Goal: Information Seeking & Learning: Compare options

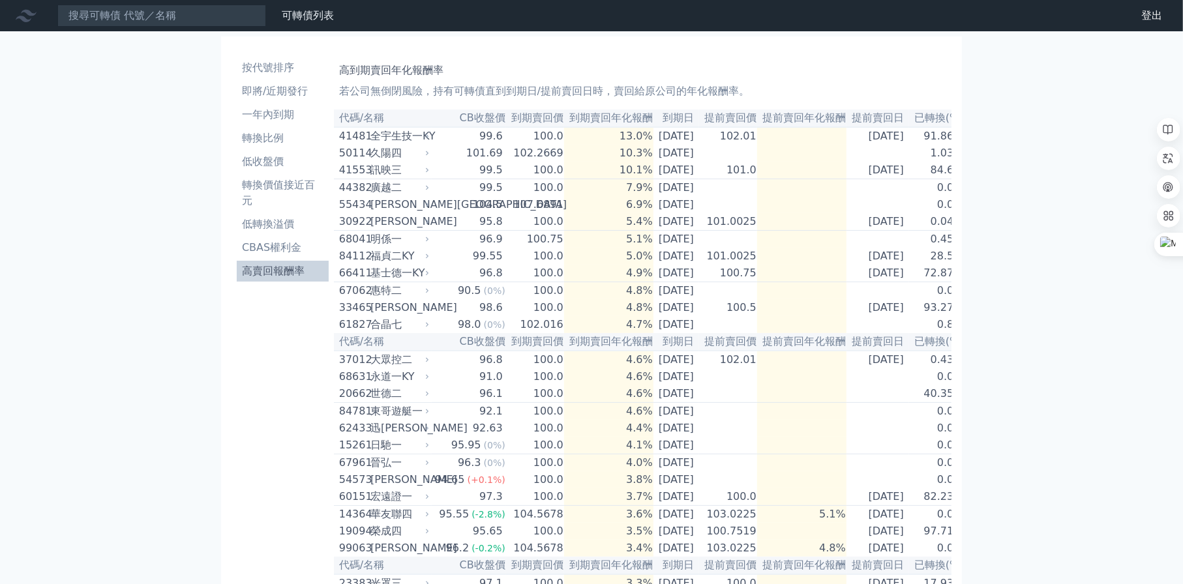
click at [278, 270] on li "高賣回報酬率" at bounding box center [283, 271] width 92 height 16
click at [115, 12] on input at bounding box center [161, 16] width 209 height 22
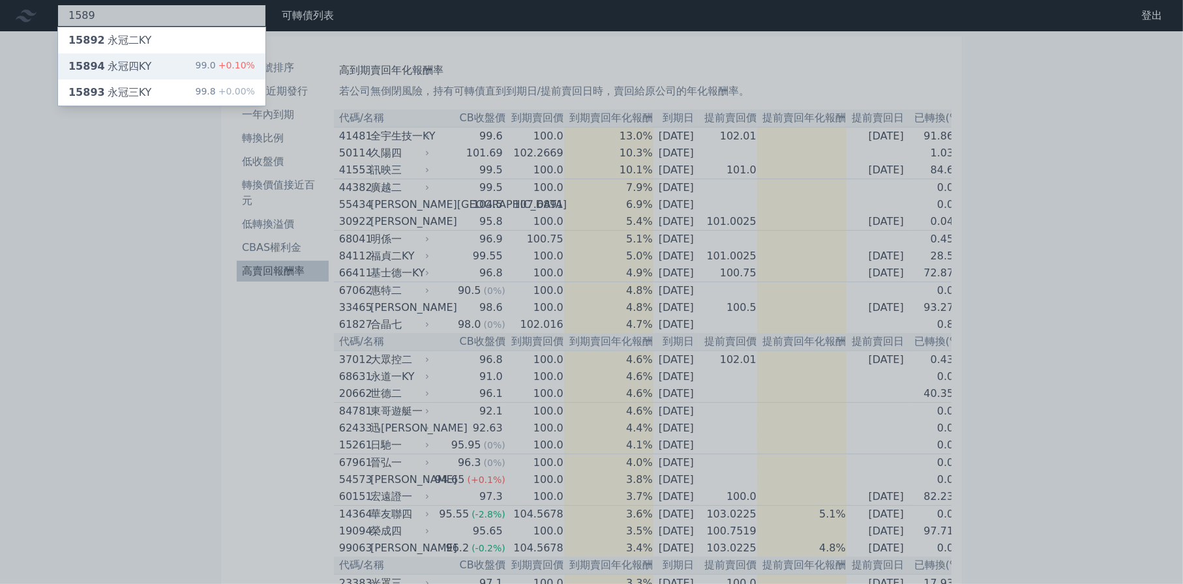
type input "1589"
click at [131, 69] on div "15894 永冠四KY" at bounding box center [109, 67] width 83 height 16
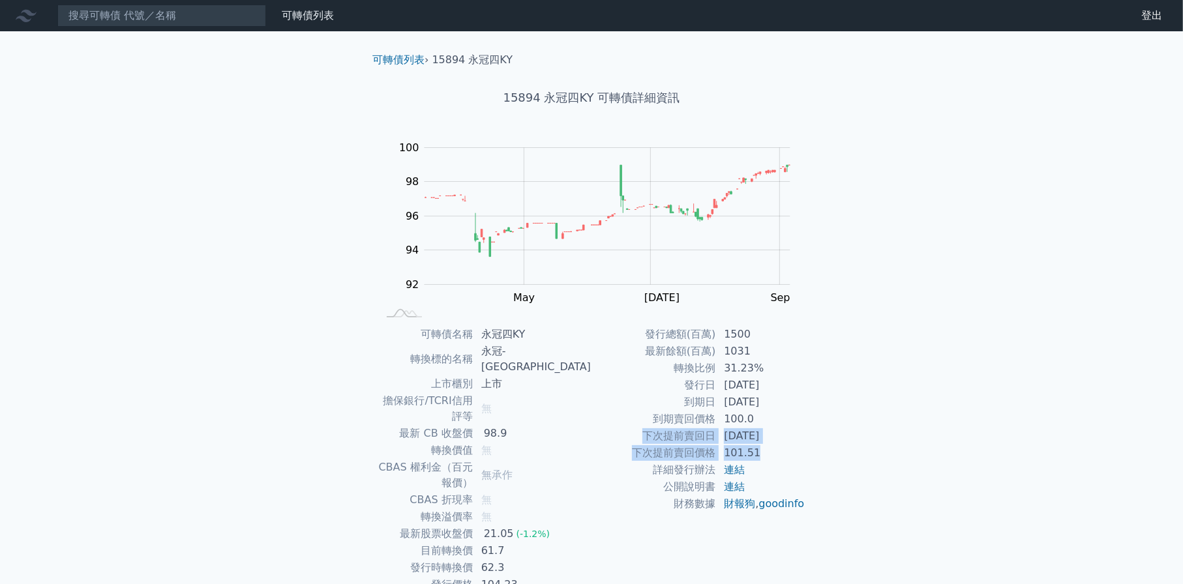
drag, startPoint x: 640, startPoint y: 434, endPoint x: 801, endPoint y: 456, distance: 163.2
click at [801, 456] on tbody "發行總額(百萬) 1500 最新餘額(百萬) 1031 轉換比例 31.23% 發行日 [DATE] 到期日 [DATE] 到期賣回價格 100.0 下次提前…" at bounding box center [698, 419] width 214 height 186
click at [522, 95] on h1 "15894 永冠四KY 可轉債詳細資訊" at bounding box center [591, 98] width 459 height 18
copy h1 "15894"
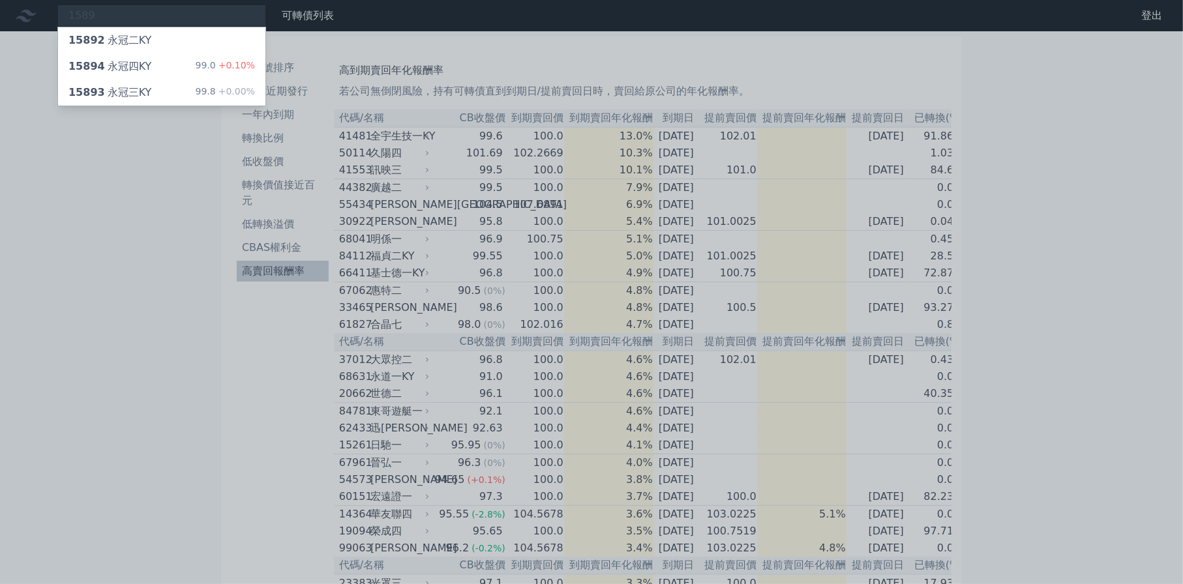
click at [219, 403] on div at bounding box center [591, 292] width 1183 height 584
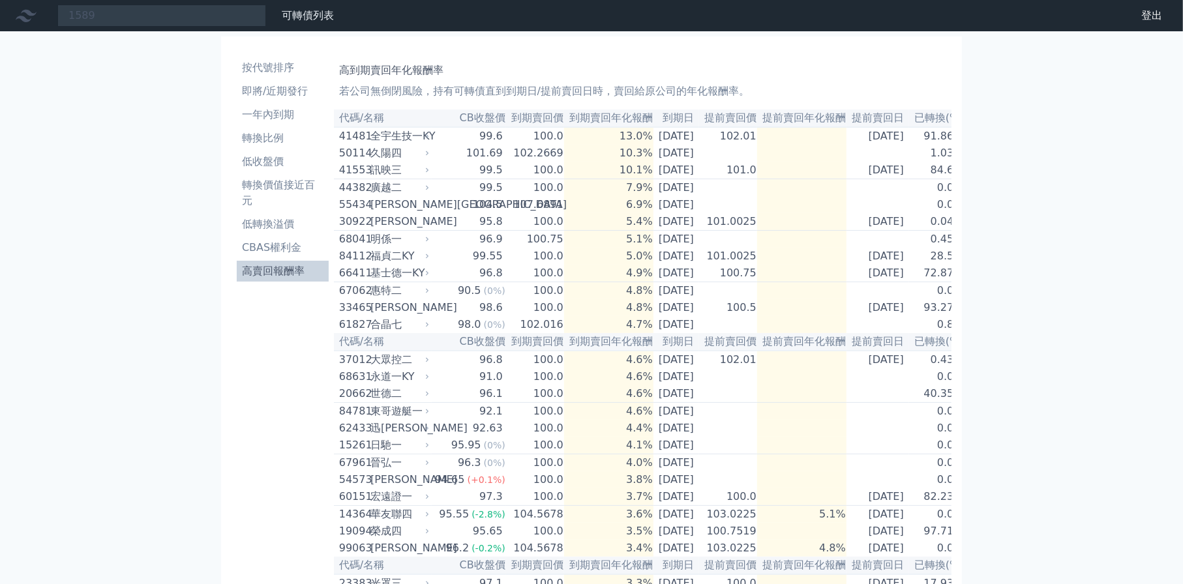
click at [274, 271] on li "高賣回報酬率" at bounding box center [283, 271] width 92 height 16
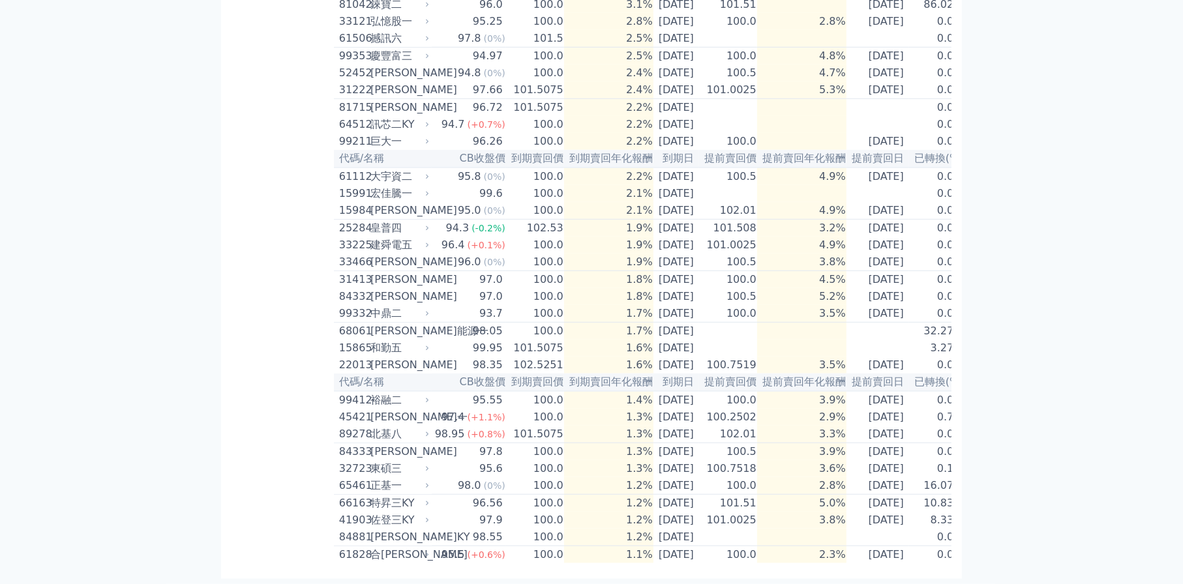
scroll to position [0, 23]
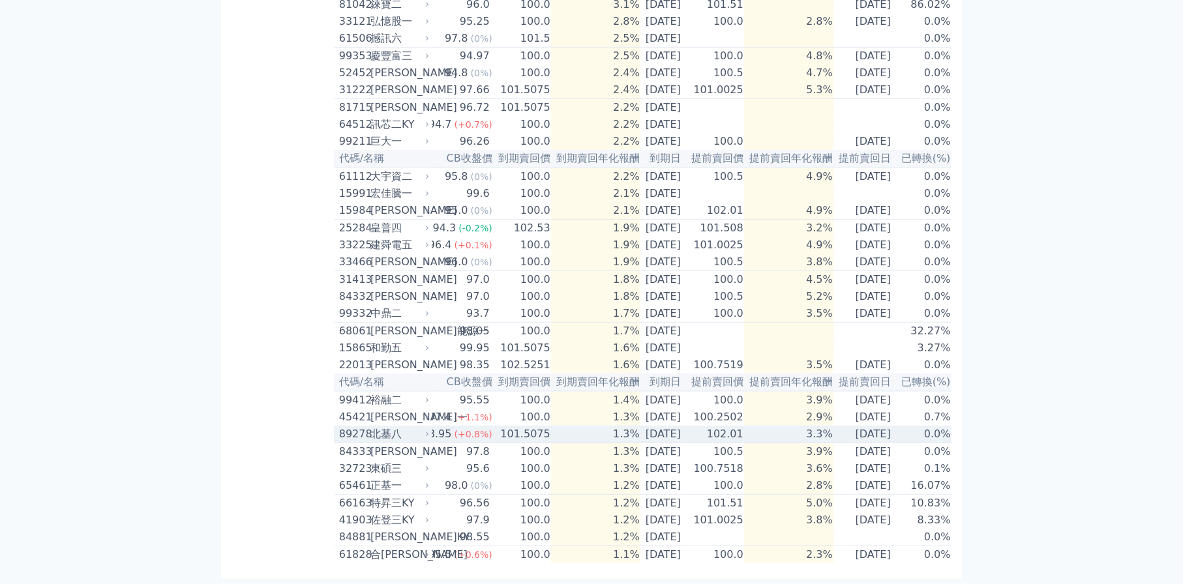
click at [336, 426] on td "89278 北基八" at bounding box center [383, 435] width 98 height 18
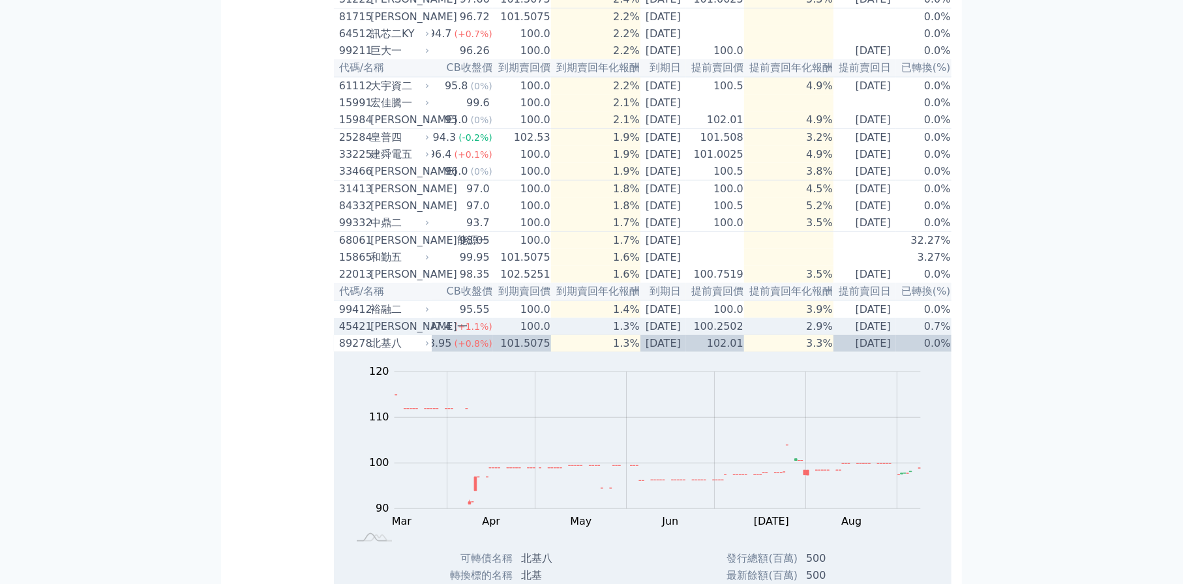
click at [364, 334] on div "45421" at bounding box center [353, 327] width 28 height 16
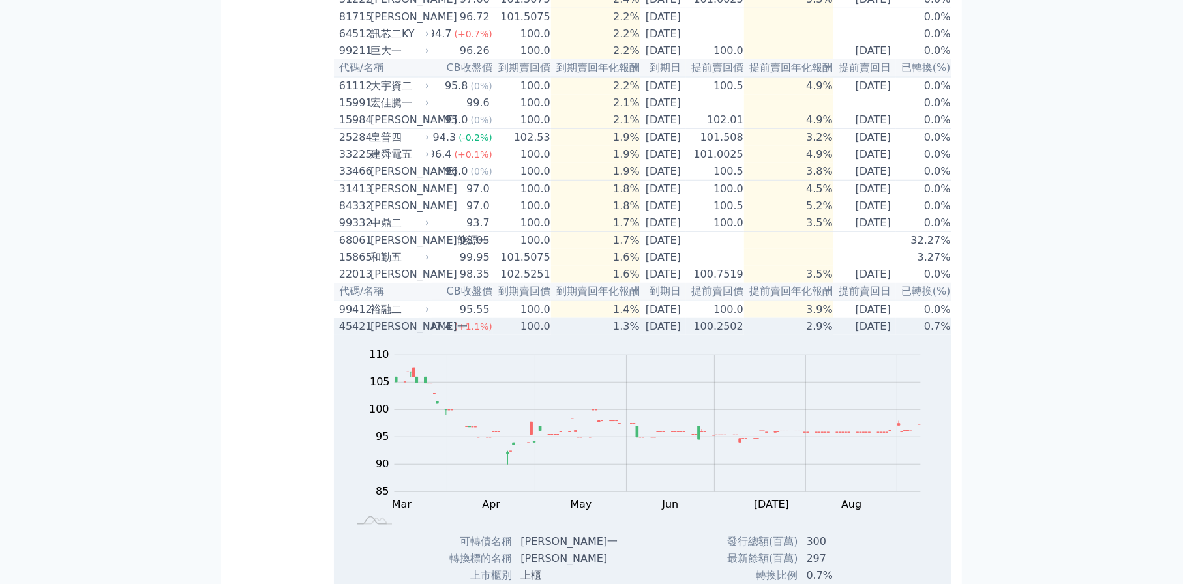
click at [364, 334] on div "45421" at bounding box center [353, 327] width 28 height 16
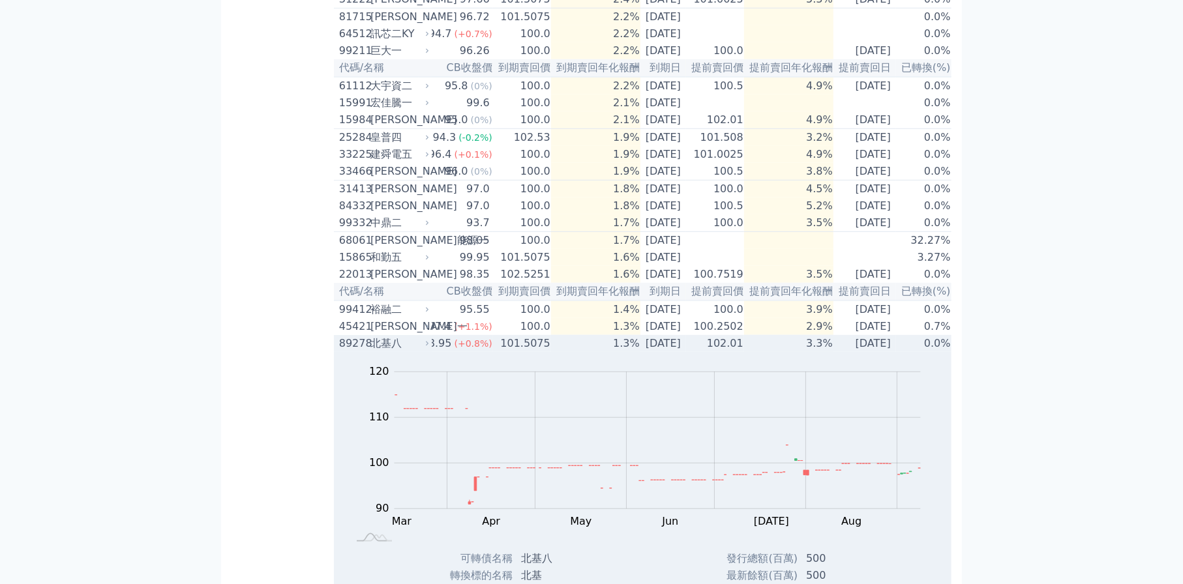
click at [360, 351] on div "89278" at bounding box center [353, 344] width 28 height 16
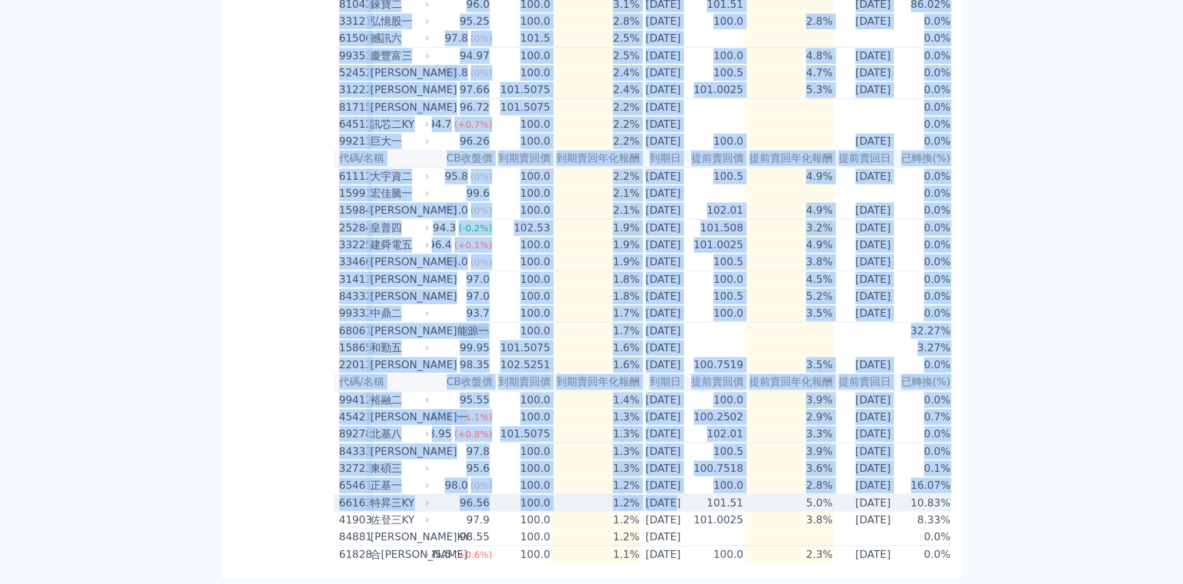
drag, startPoint x: 952, startPoint y: 491, endPoint x: 651, endPoint y: 482, distance: 301.3
click at [857, 495] on td "[DATE]" at bounding box center [864, 504] width 63 height 18
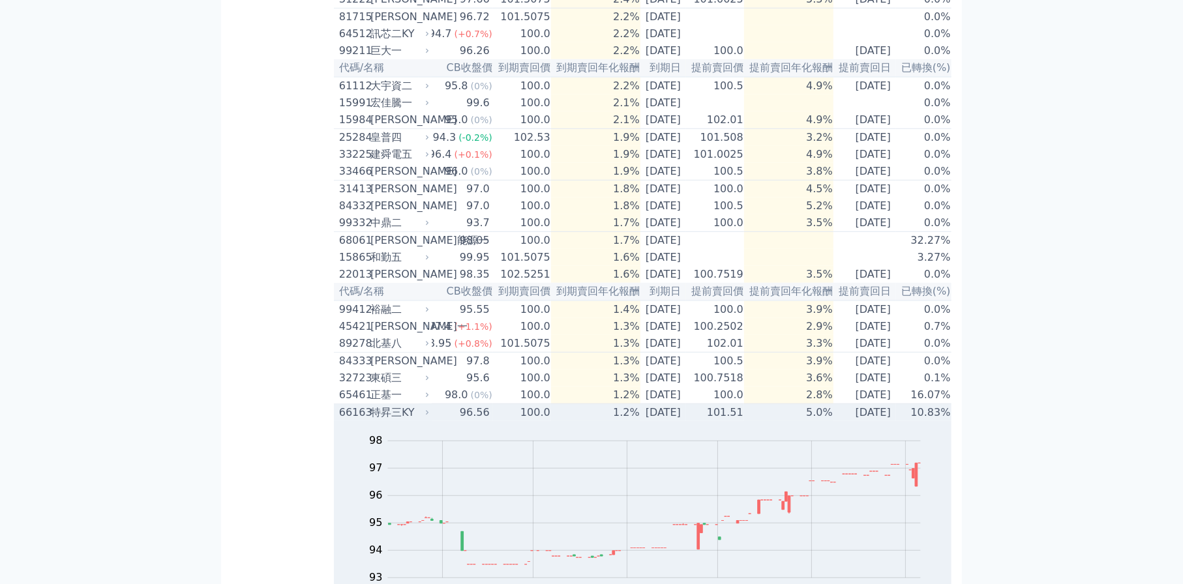
click at [881, 422] on td "[DATE]" at bounding box center [864, 413] width 63 height 18
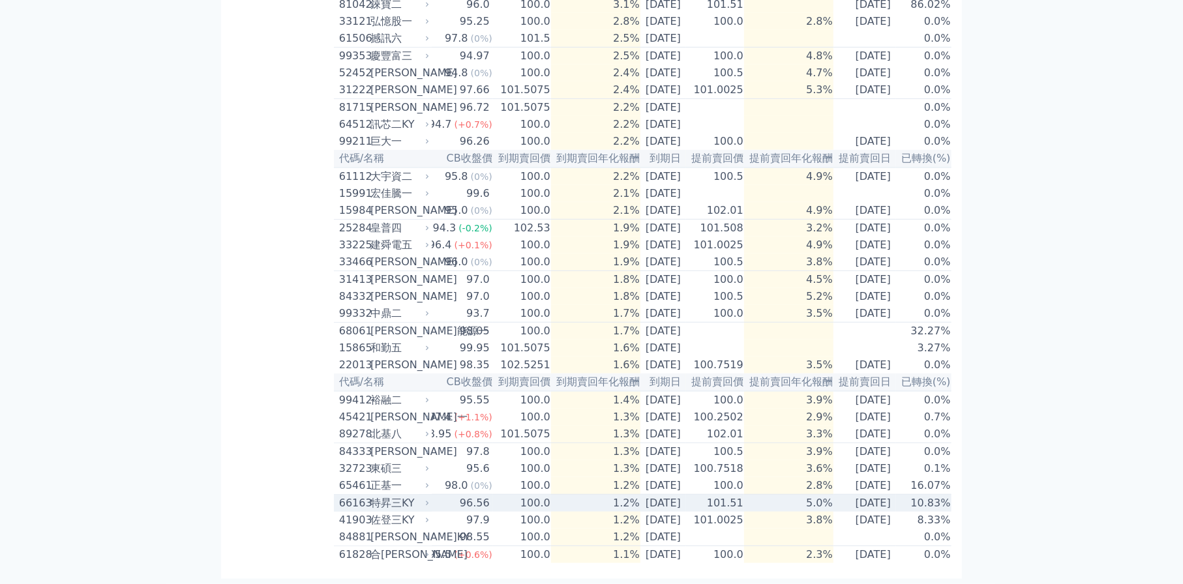
drag, startPoint x: 954, startPoint y: 487, endPoint x: 904, endPoint y: 487, distance: 50.2
click at [925, 495] on td "10.83%" at bounding box center [923, 504] width 55 height 18
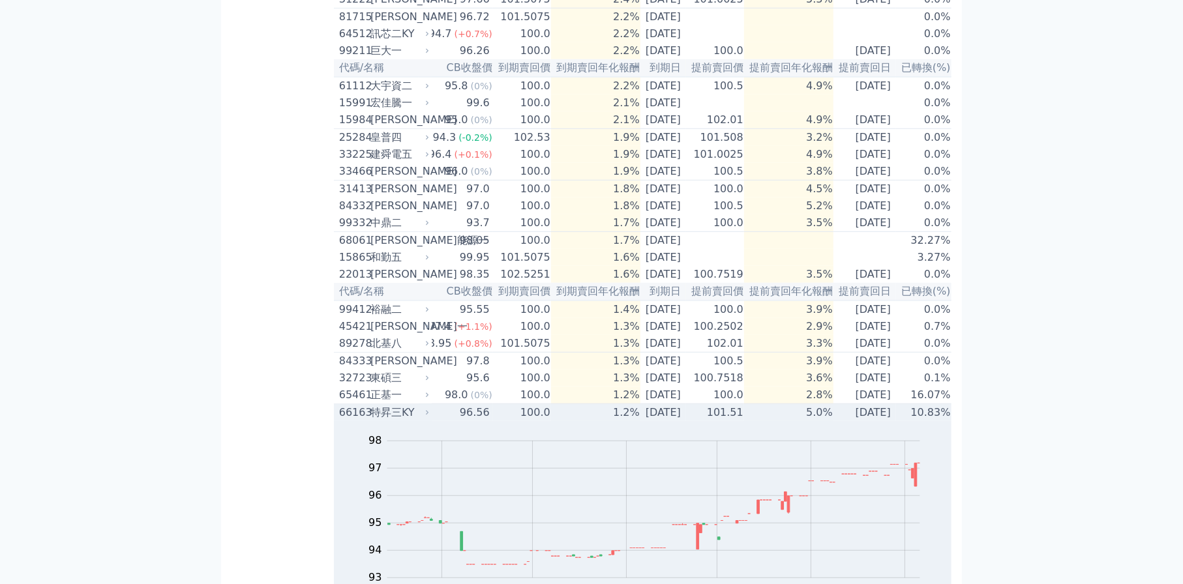
click at [925, 422] on td "10.83%" at bounding box center [923, 413] width 55 height 18
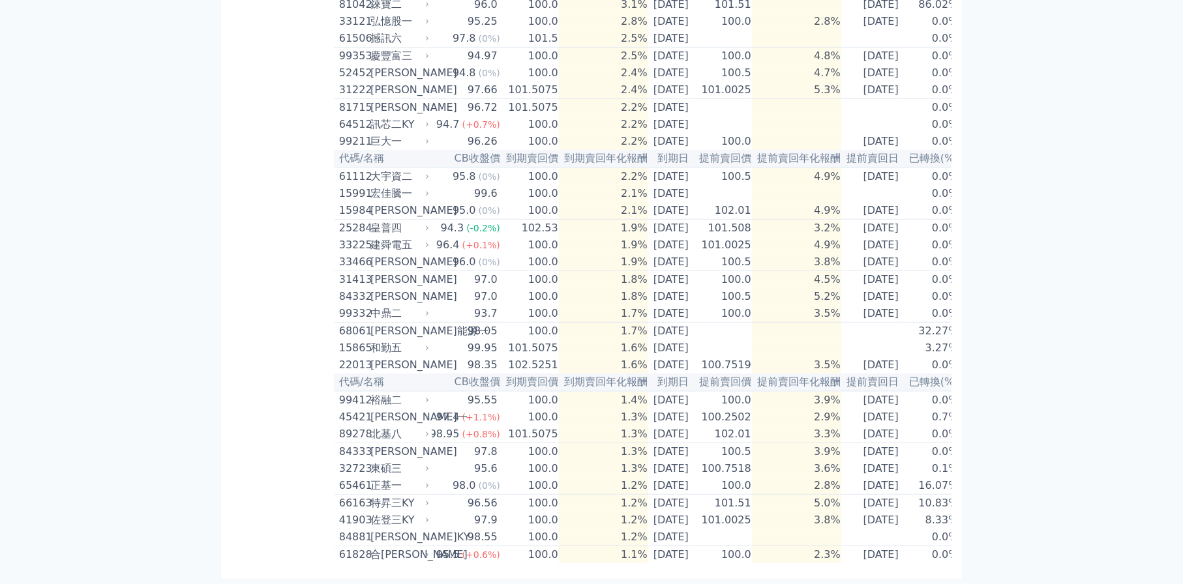
scroll to position [0, 0]
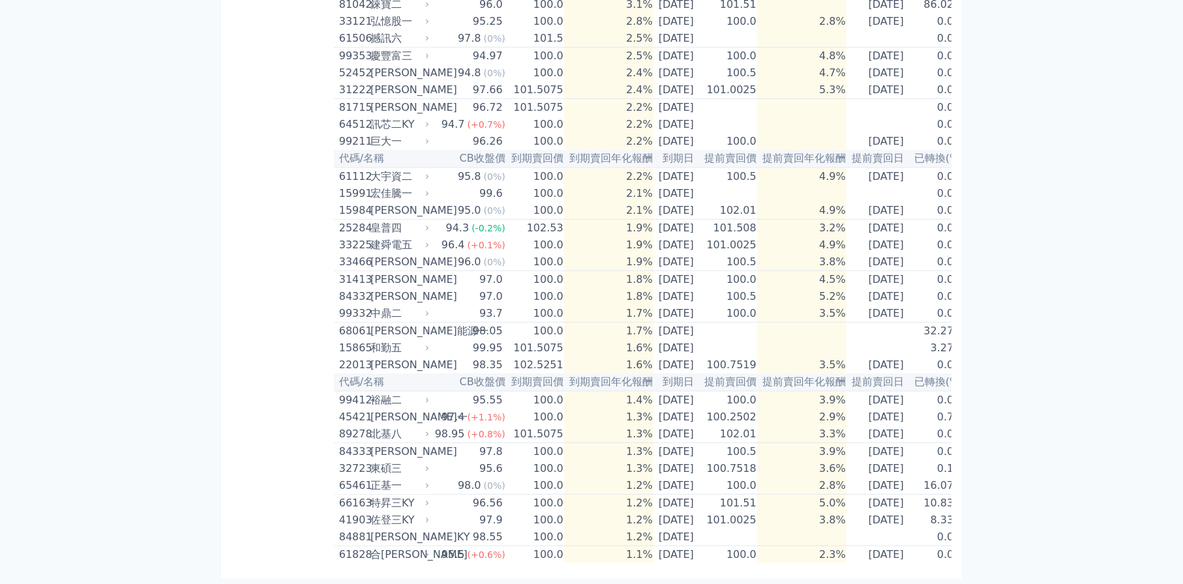
drag, startPoint x: 897, startPoint y: 485, endPoint x: 339, endPoint y: 490, distance: 558.1
click at [339, 495] on tr "66163 特昇三KY 96.56 100.0 1.2% [DATE] 101.51 5.0% [DATE] 10.83%" at bounding box center [649, 504] width 630 height 18
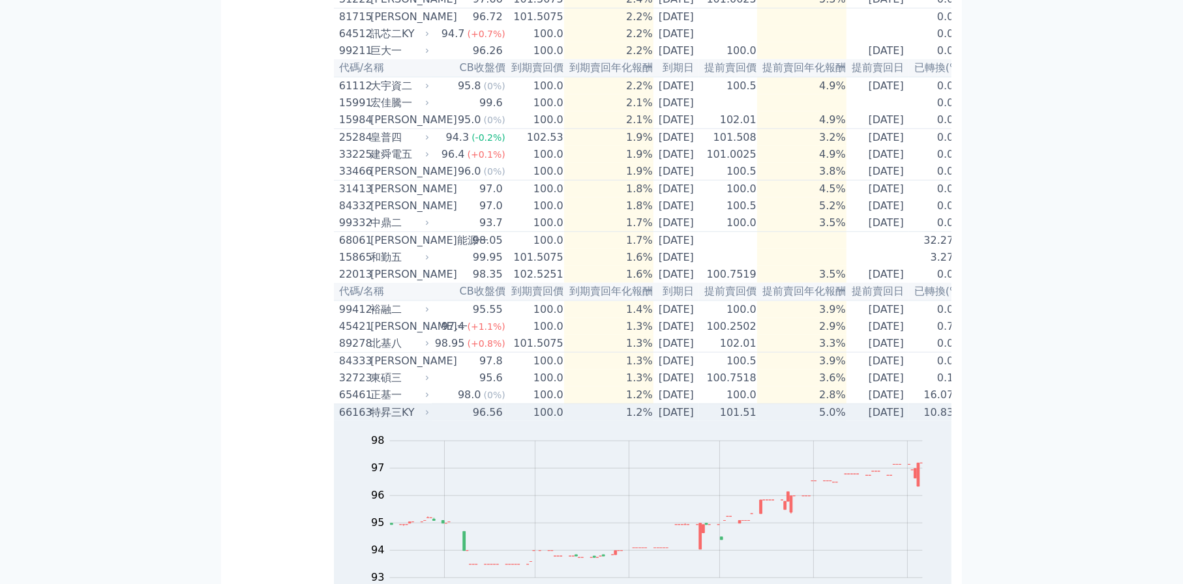
click at [344, 420] on div "66163" at bounding box center [353, 413] width 28 height 16
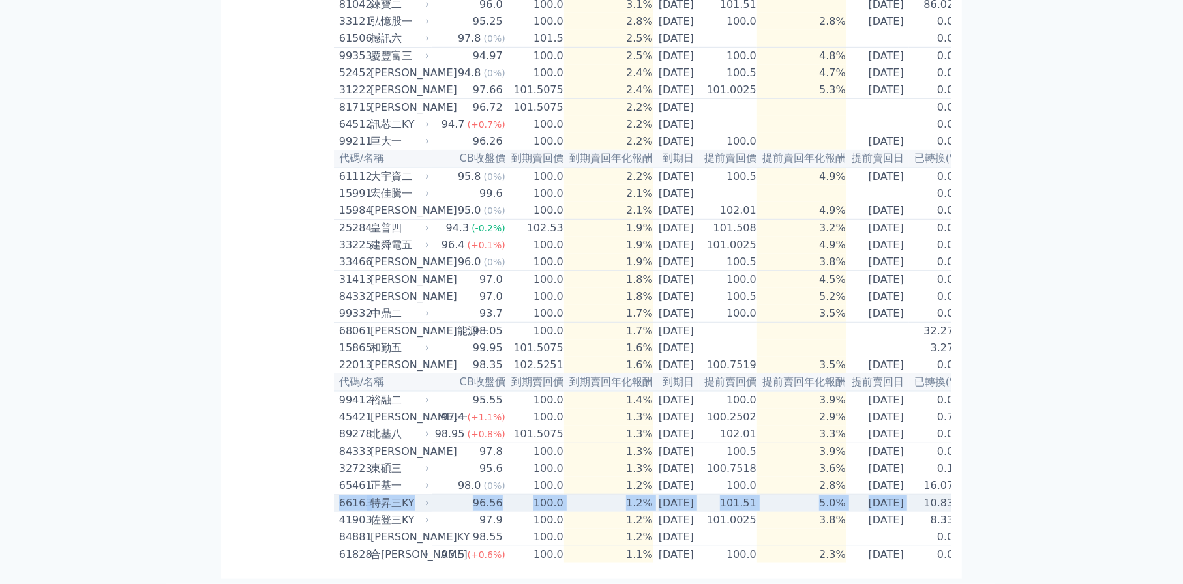
drag, startPoint x: 335, startPoint y: 484, endPoint x: 926, endPoint y: 492, distance: 590.7
click at [926, 495] on tr "66163 特昇三KY 96.56 100.0 1.2% [DATE] 101.51 5.0% [DATE] 10.83%" at bounding box center [649, 504] width 630 height 18
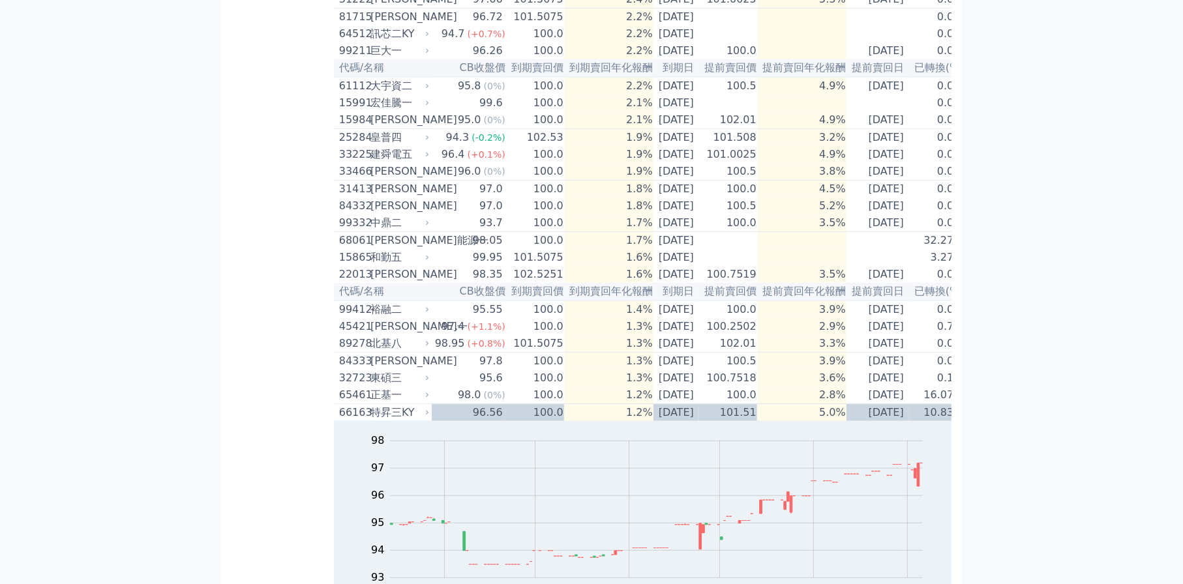
drag, startPoint x: 895, startPoint y: 489, endPoint x: 1046, endPoint y: 458, distance: 154.4
click at [1046, 458] on div "可轉債列表 財務數據 可轉債列表 財務數據 登出 登出 按代號排序 即將/近期發行 一年內到期 轉換比例 低收盤價 轉換價值接近百元 低轉換溢價" at bounding box center [591, 98] width 1183 height 1638
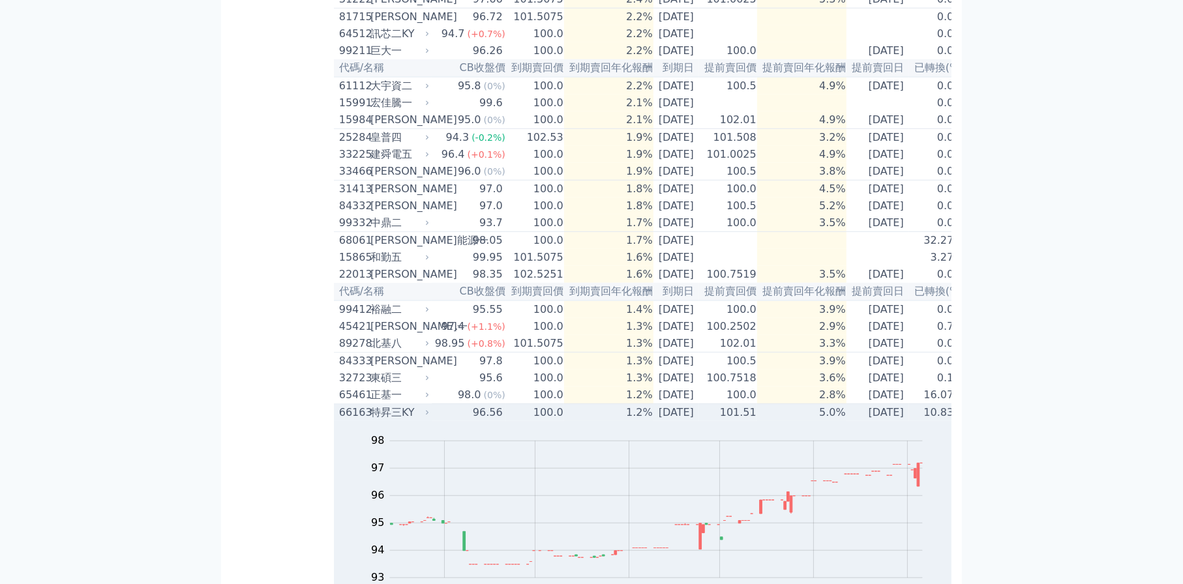
click at [900, 422] on td "[DATE]" at bounding box center [877, 413] width 63 height 18
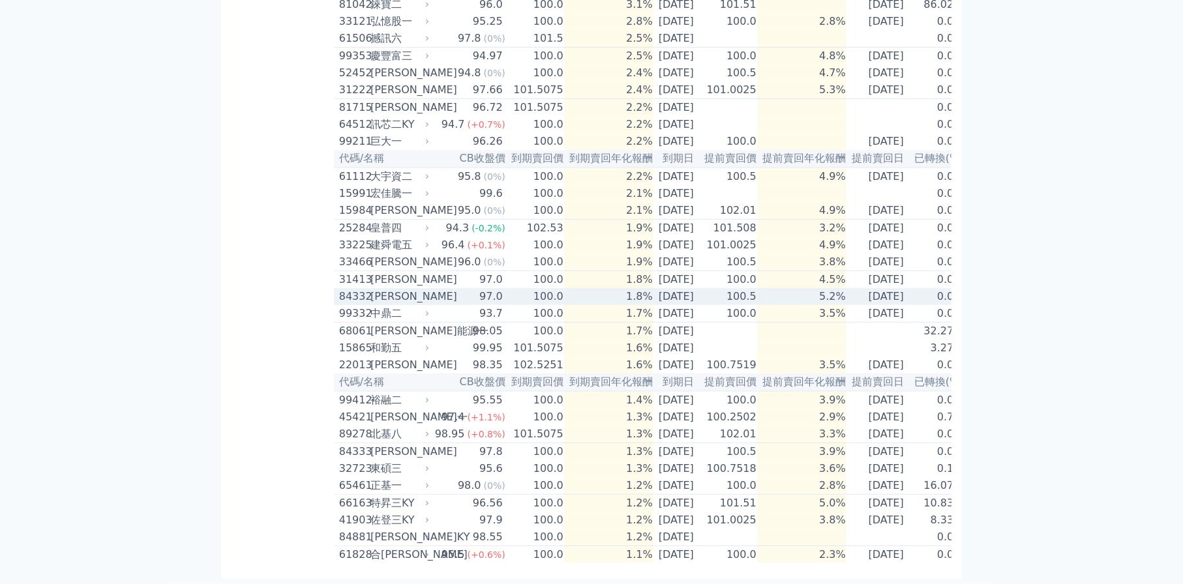
click at [392, 304] on div "[PERSON_NAME]" at bounding box center [398, 297] width 56 height 16
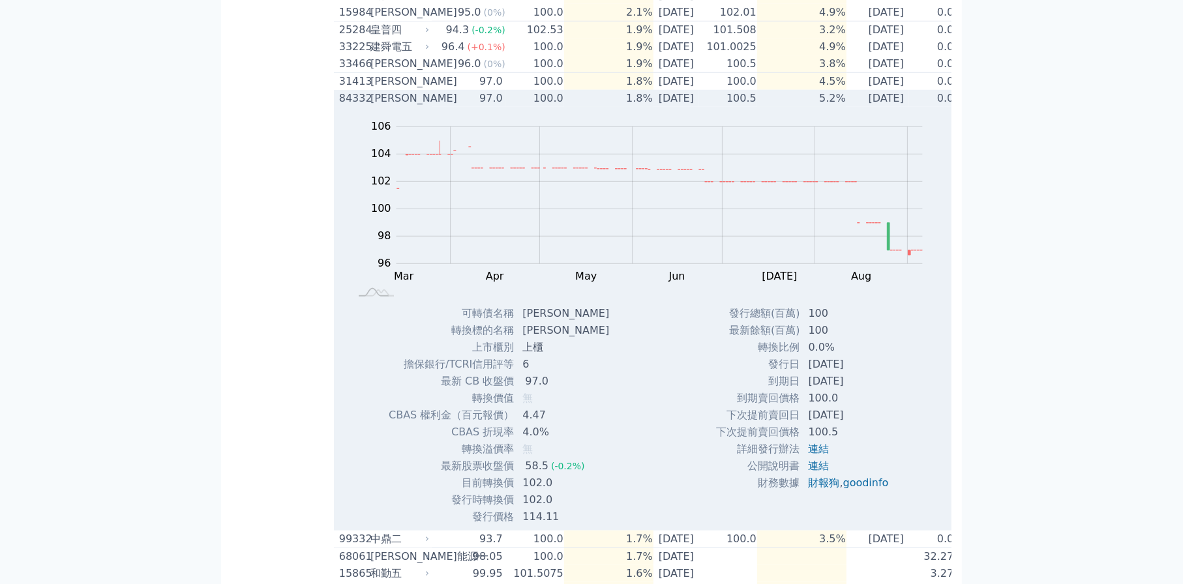
scroll to position [851, 0]
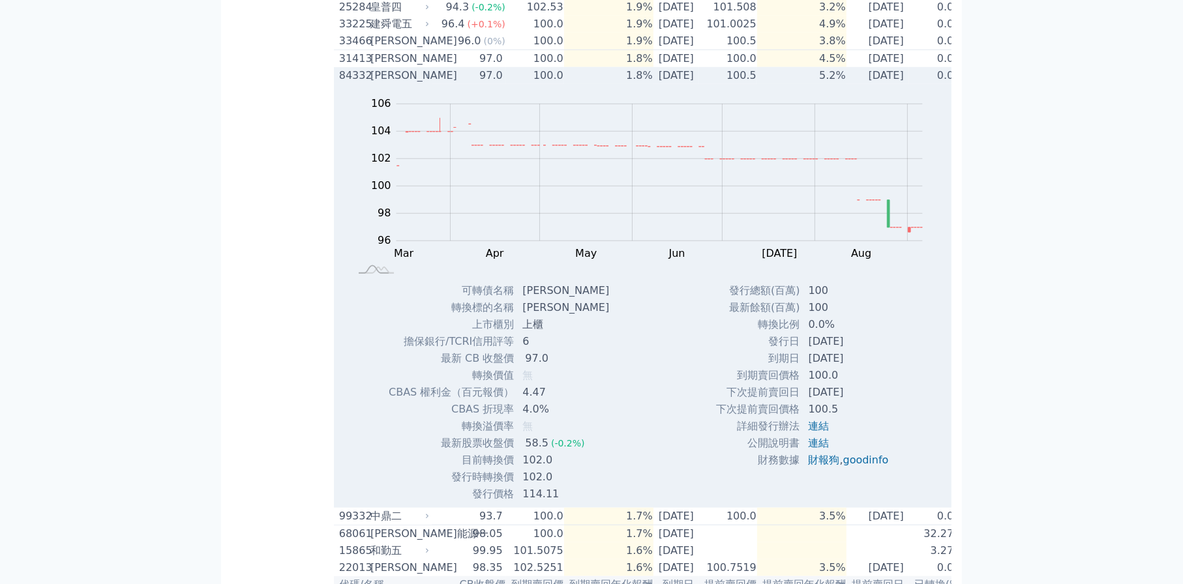
click at [361, 83] on div "84332" at bounding box center [353, 76] width 28 height 16
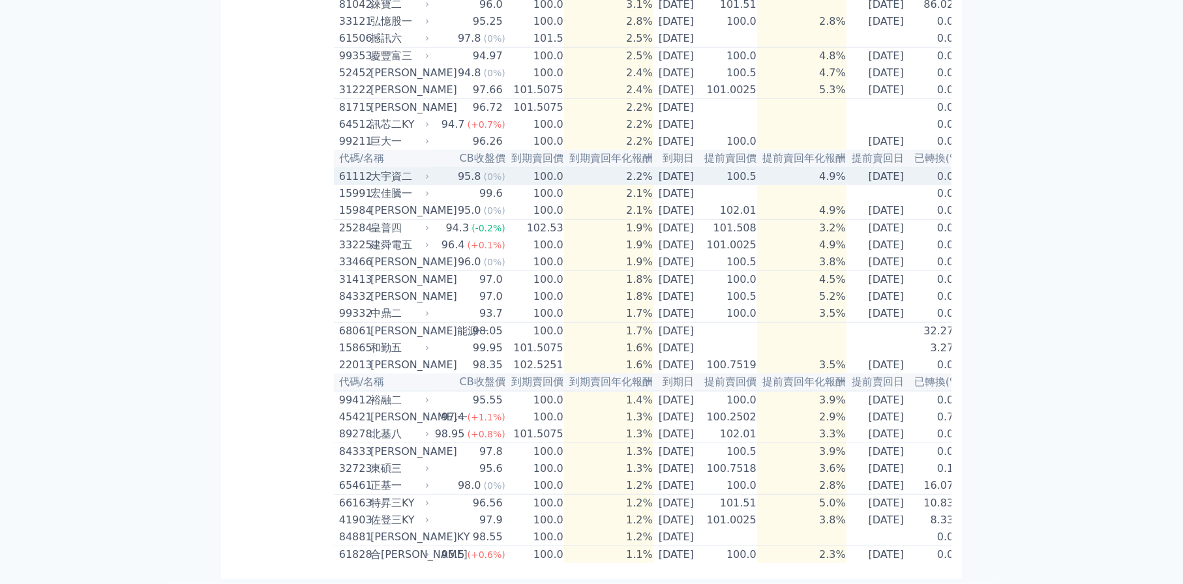
scroll to position [721, 0]
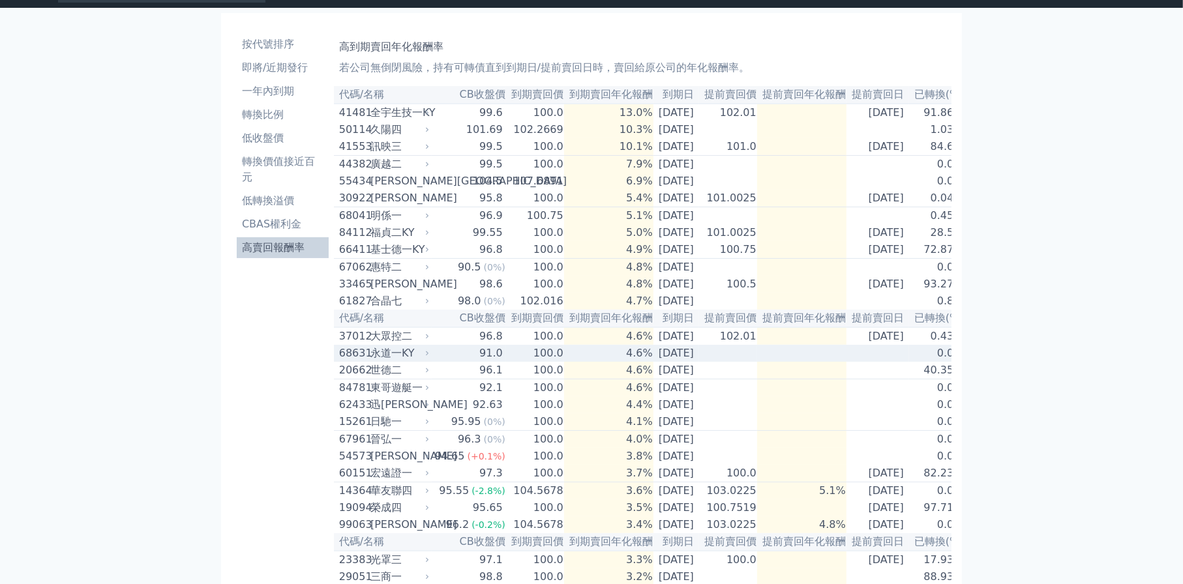
scroll to position [0, 0]
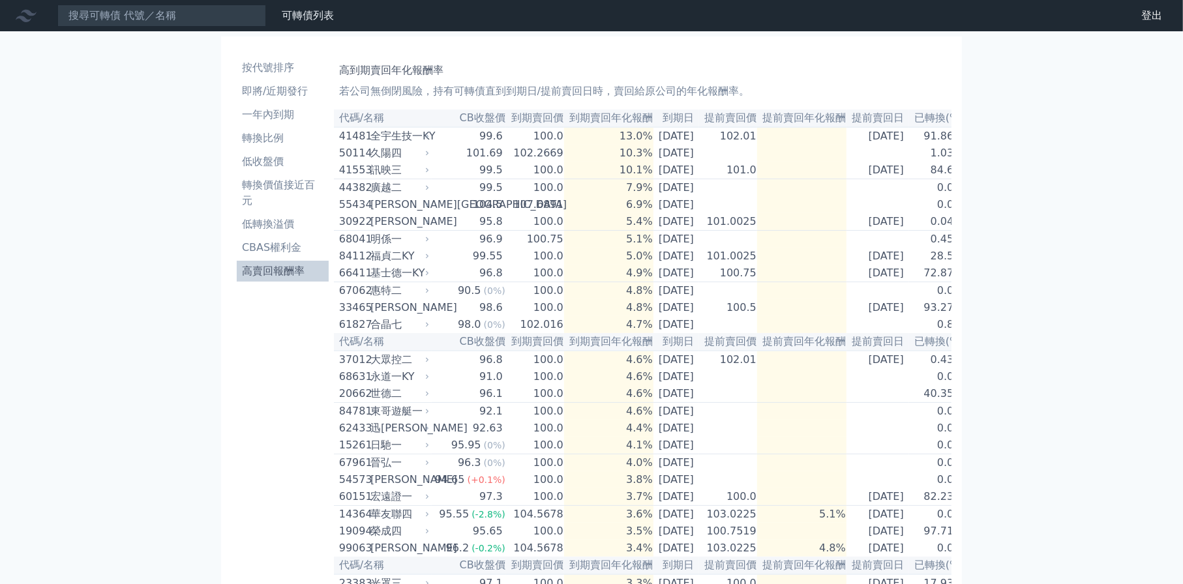
click at [613, 118] on th "到期賣回年化報酬" at bounding box center [608, 119] width 89 height 18
